Goal: Communication & Community: Answer question/provide support

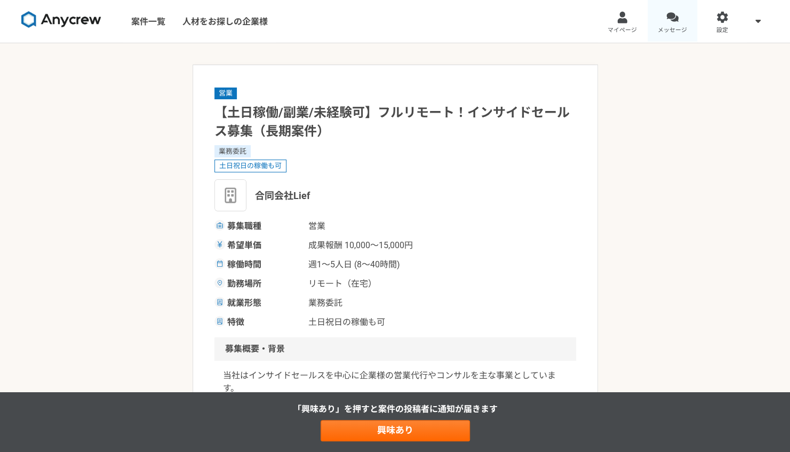
click at [663, 18] on link "メッセージ" at bounding box center [672, 21] width 50 height 43
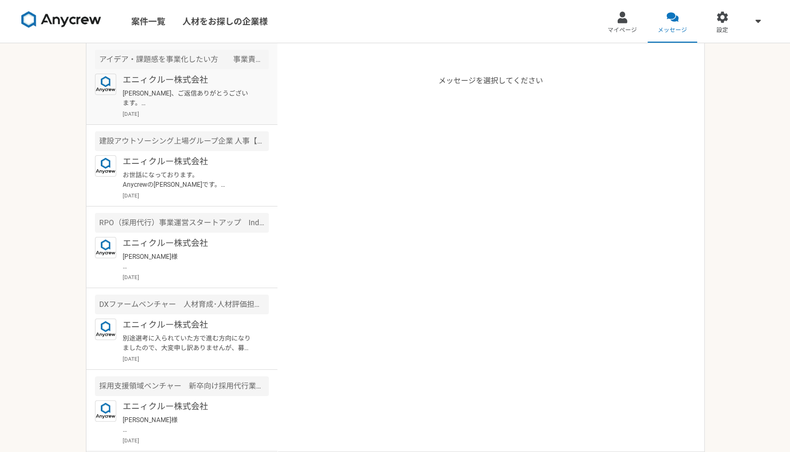
click at [202, 94] on p "[PERSON_NAME]、ご返信ありがとうございます。 また何か進捗があればご連絡いただけますと幸いです。 引き続き何卒宜しくお願い致します。" at bounding box center [189, 98] width 132 height 19
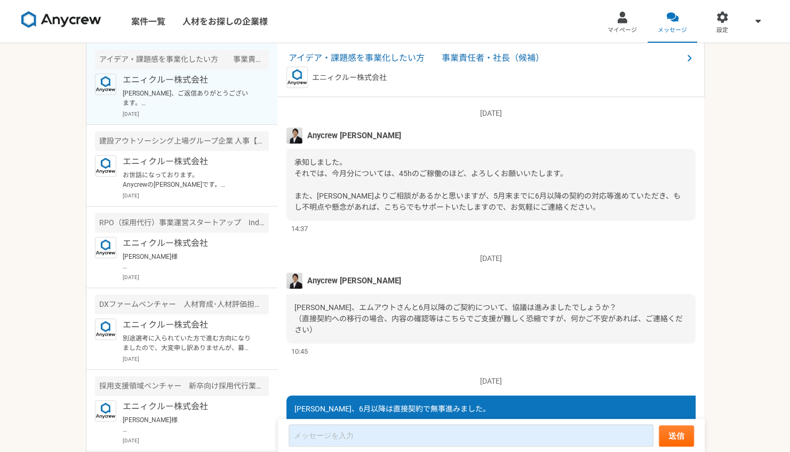
scroll to position [973, 0]
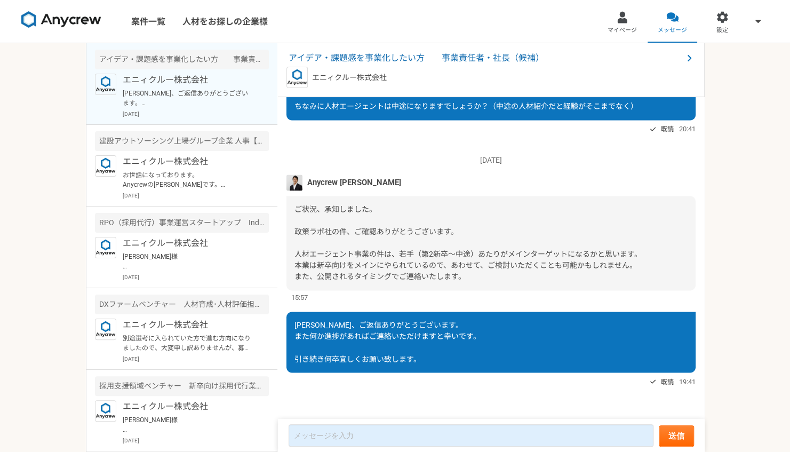
click at [202, 64] on div "アイデア・課題感を事業化したい方　　事業責任者・社長（候補）" at bounding box center [182, 60] width 174 height 20
click at [221, 56] on div "アイデア・課題感を事業化したい方　　事業責任者・社長（候補）" at bounding box center [182, 60] width 174 height 20
click at [351, 60] on span "アイデア・課題感を事業化したい方　　事業責任者・社長（候補）" at bounding box center [485, 58] width 394 height 13
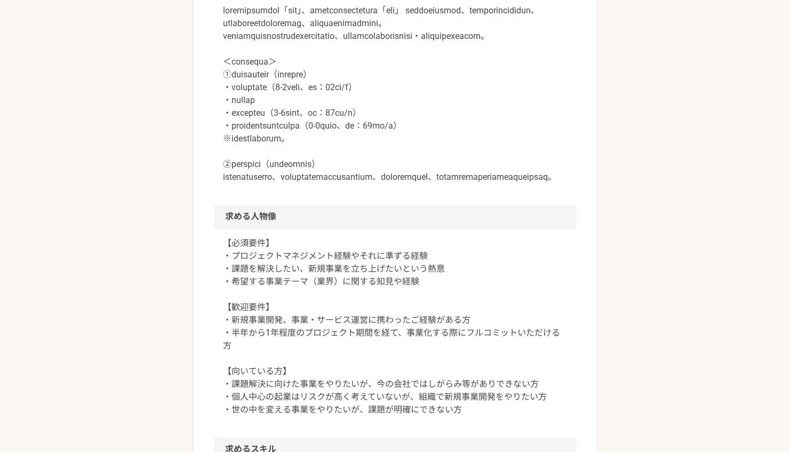
scroll to position [695, 0]
